Goal: Task Accomplishment & Management: Use online tool/utility

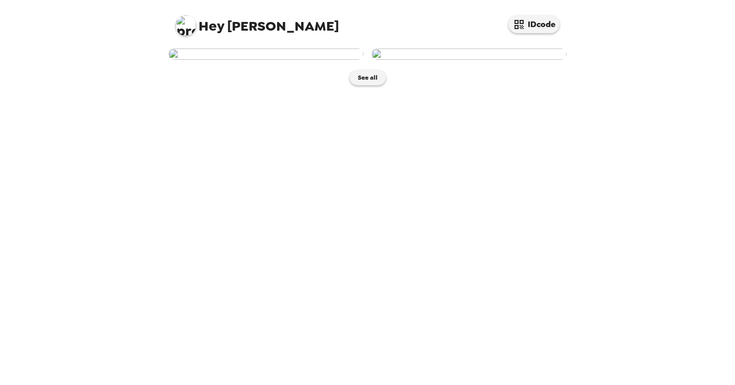
click at [470, 60] on img at bounding box center [469, 54] width 195 height 11
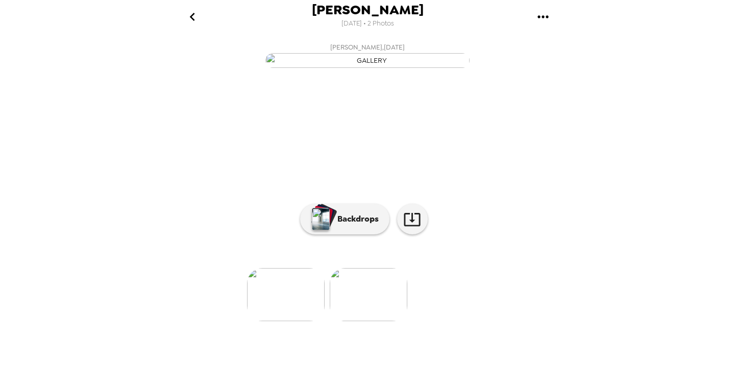
scroll to position [49, 0]
click at [348, 225] on p "Backdrops" at bounding box center [356, 219] width 46 height 12
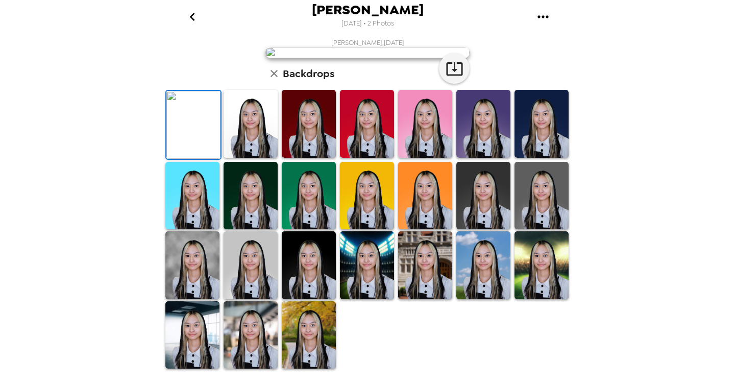
scroll to position [127, 0]
click at [239, 158] on img at bounding box center [251, 124] width 54 height 68
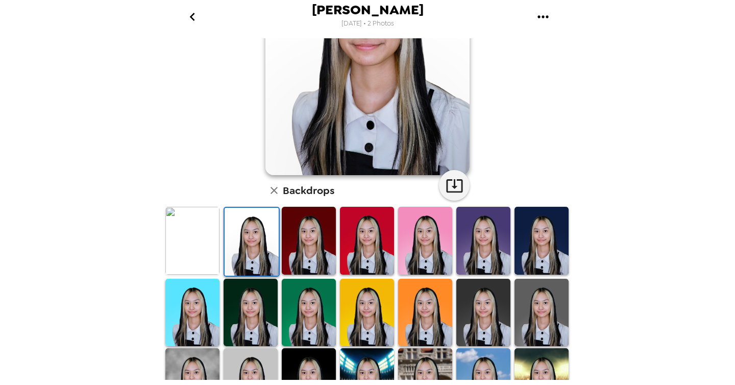
click at [479, 303] on img at bounding box center [484, 313] width 54 height 68
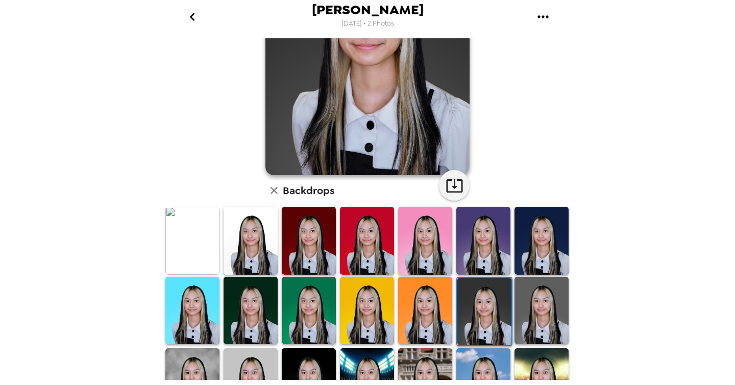
scroll to position [0, 0]
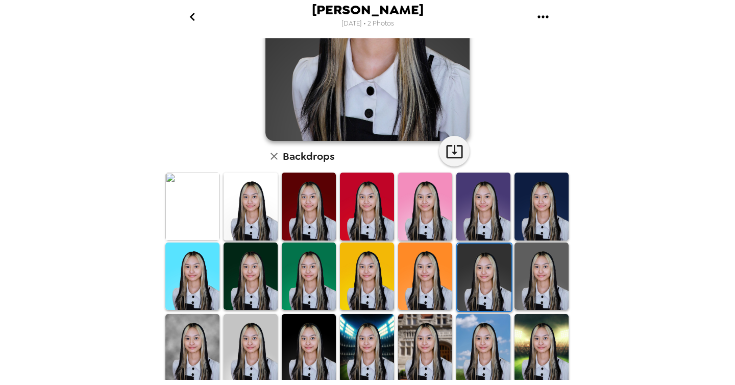
click at [528, 290] on img at bounding box center [542, 277] width 54 height 68
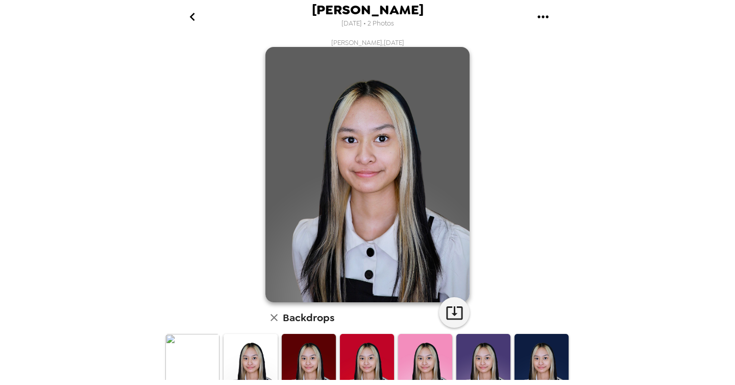
click at [469, 305] on div "[PERSON_NAME] , [DATE] Backdrops" at bounding box center [367, 326] width 409 height 576
click at [460, 305] on icon "button" at bounding box center [455, 313] width 18 height 18
